Goal: Task Accomplishment & Management: Use online tool/utility

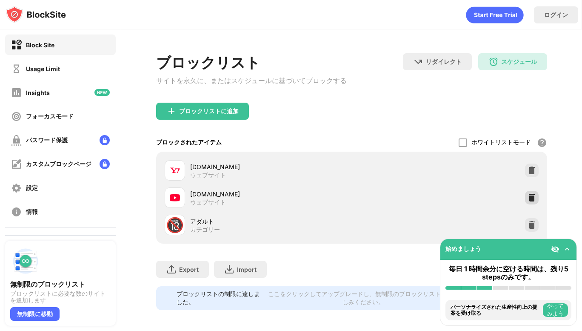
click at [525, 195] on div at bounding box center [532, 198] width 14 height 14
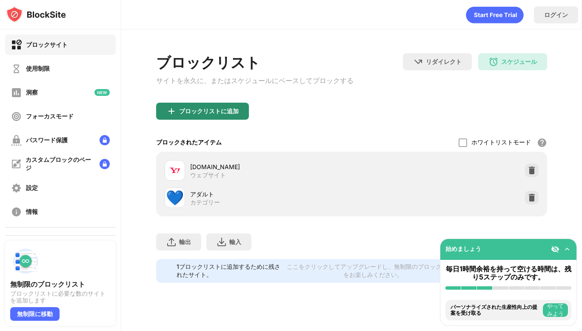
click at [202, 118] on div "ブロックリストに追加" at bounding box center [202, 111] width 93 height 17
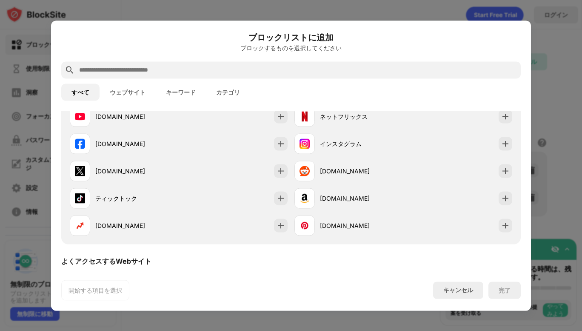
scroll to position [80, 0]
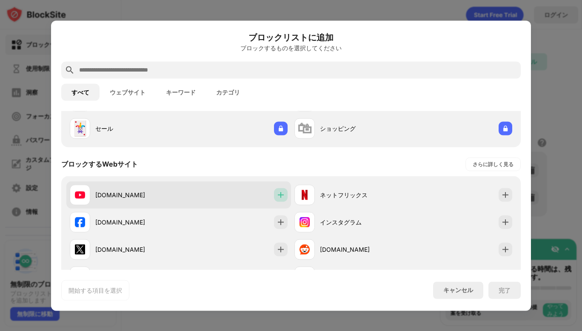
click at [283, 196] on div at bounding box center [281, 195] width 14 height 14
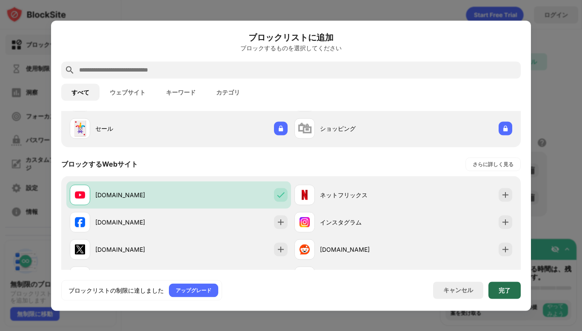
click at [501, 287] on font "完了" at bounding box center [505, 289] width 12 height 7
